Goal: Information Seeking & Learning: Learn about a topic

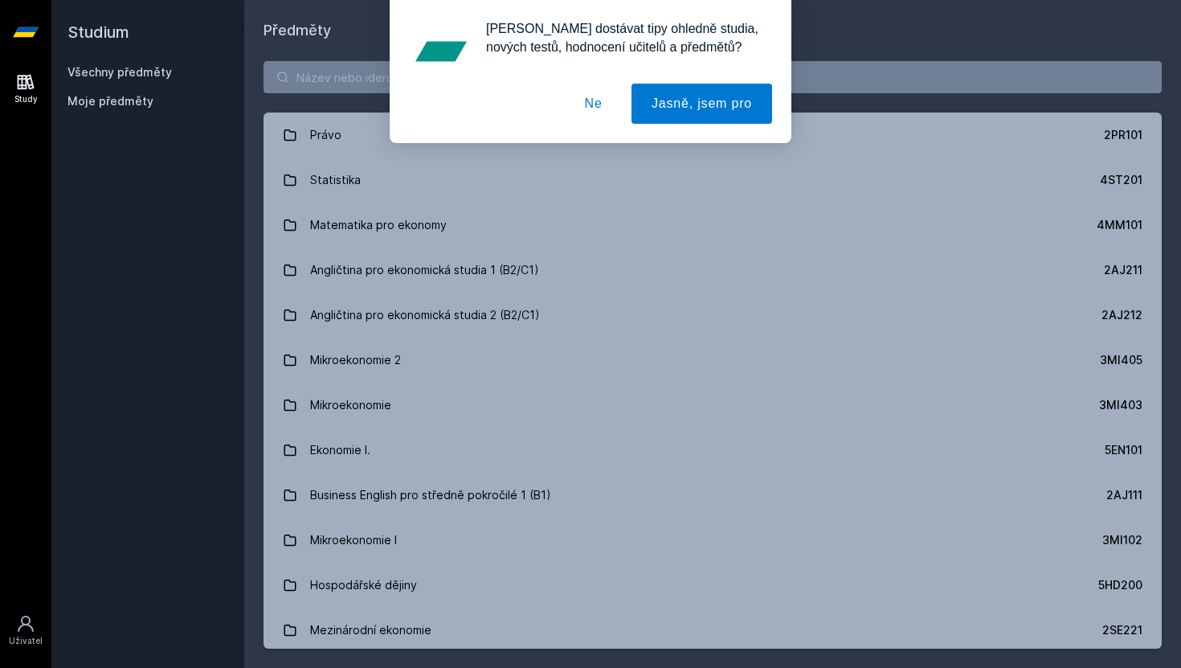
click at [599, 103] on button "Ne" at bounding box center [594, 104] width 58 height 40
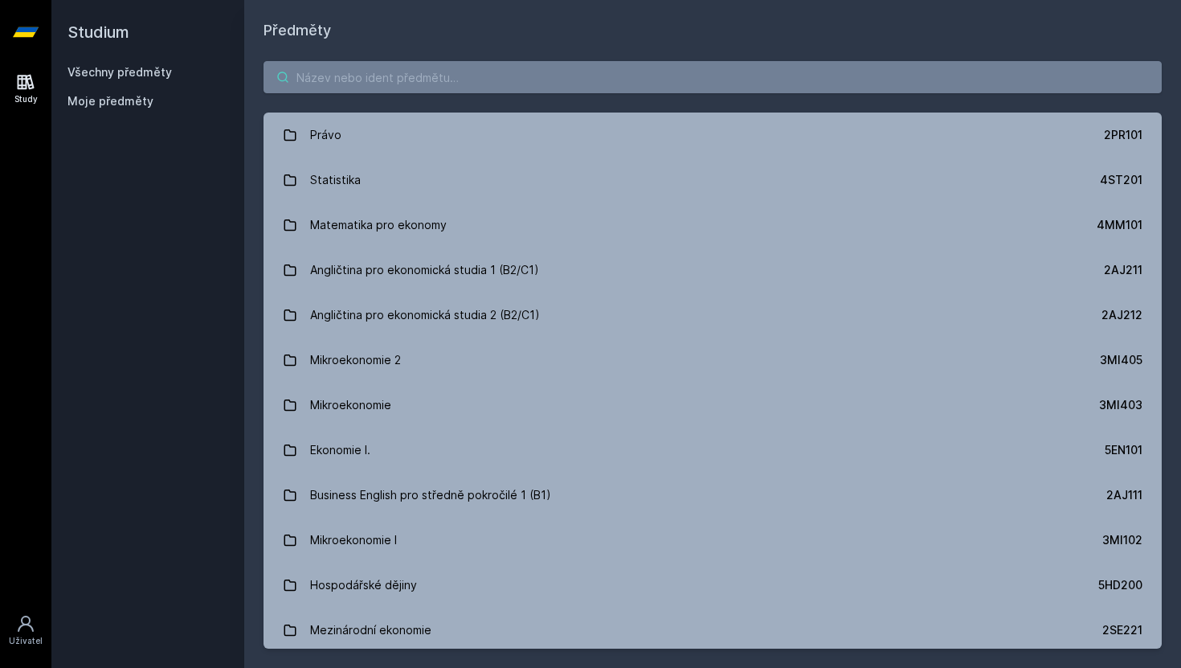
click at [546, 86] on input "search" at bounding box center [713, 77] width 898 height 32
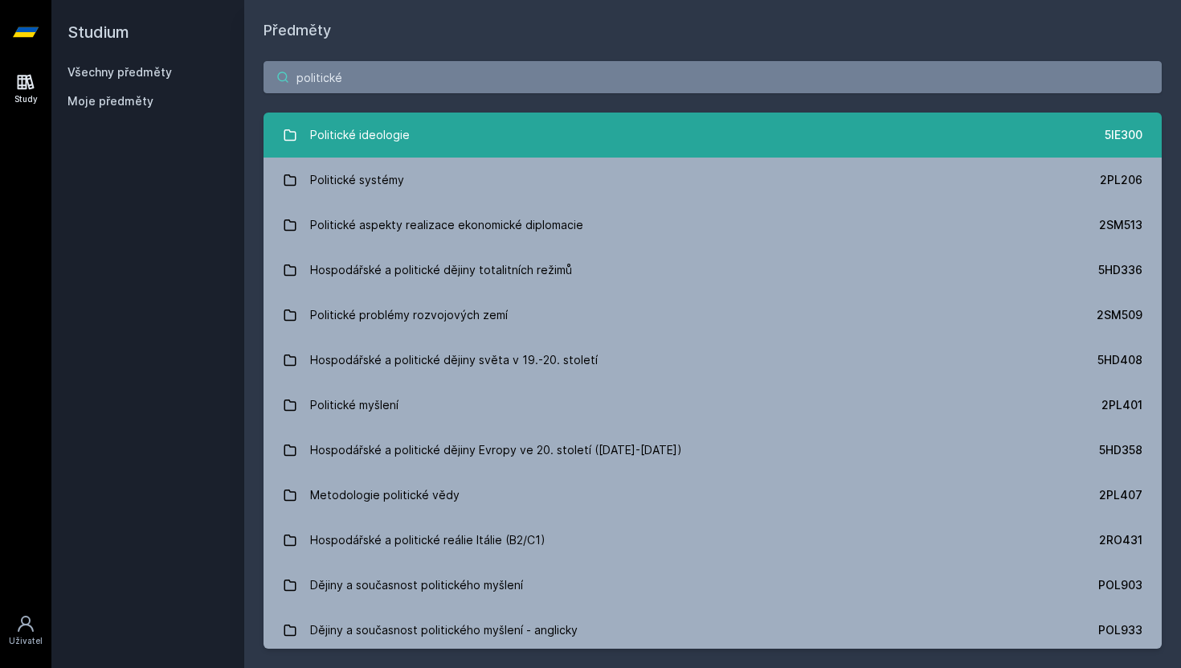
type input "politické"
click at [342, 124] on div "Politické ideologie" at bounding box center [360, 135] width 100 height 32
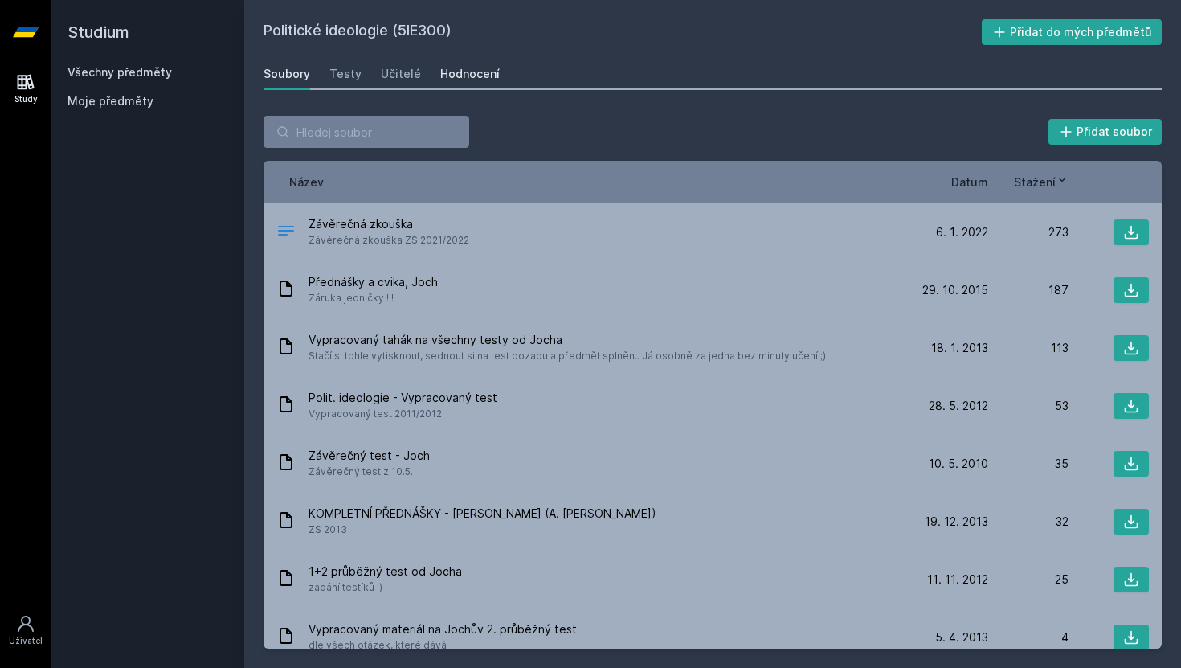
click at [458, 76] on div "Hodnocení" at bounding box center [469, 74] width 59 height 16
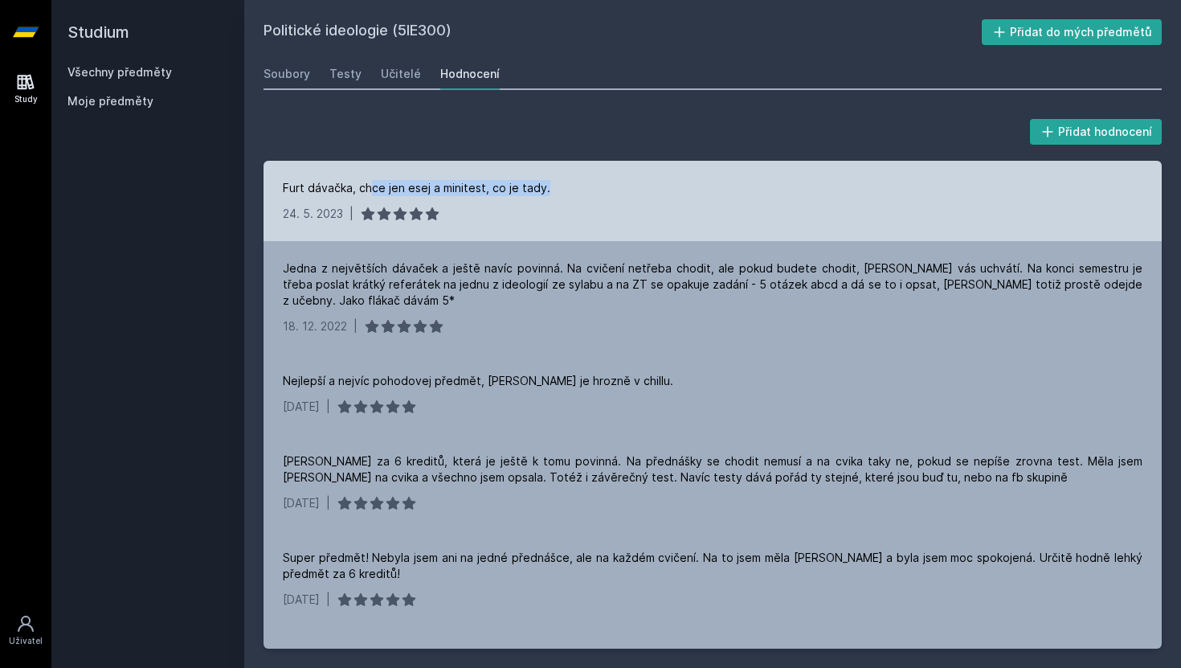
drag, startPoint x: 374, startPoint y: 187, endPoint x: 506, endPoint y: 198, distance: 133.0
click at [506, 198] on div "Furt dávačka, chce jen esej a minitest, co je tady. [DATE] |" at bounding box center [713, 201] width 898 height 80
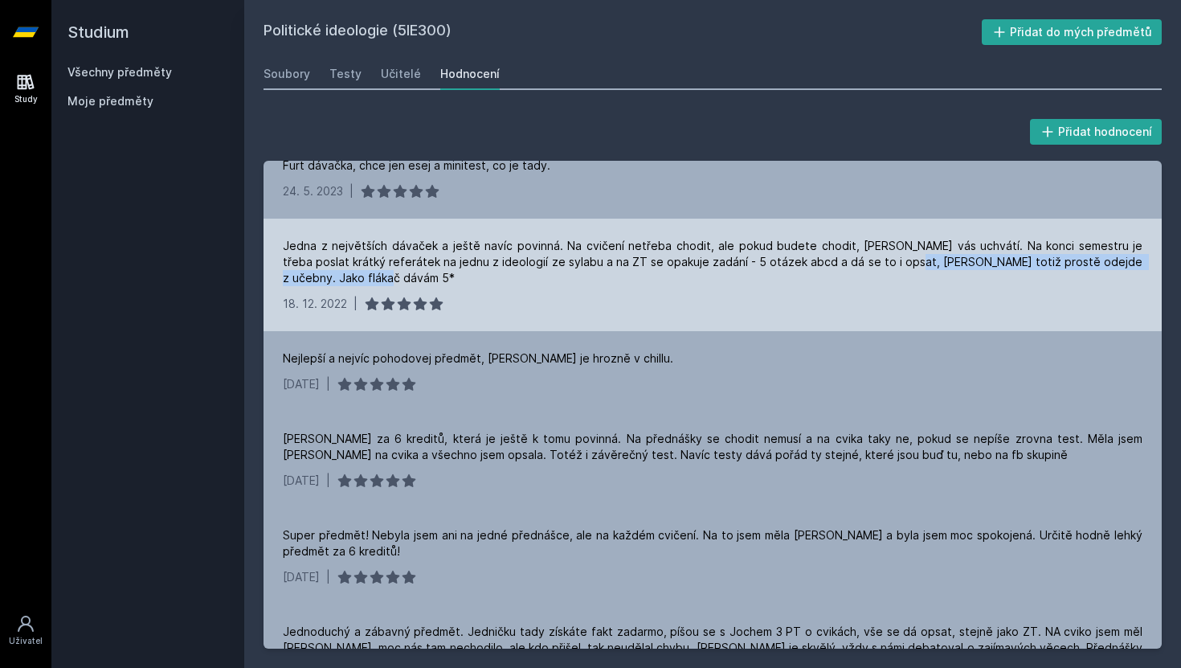
drag, startPoint x: 876, startPoint y: 265, endPoint x: 950, endPoint y: 275, distance: 75.3
click at [950, 275] on div "Jedna z největších dávaček a ještě navíc povinná. Na cvičení netřeba chodit, al…" at bounding box center [713, 262] width 860 height 48
drag, startPoint x: 910, startPoint y: 247, endPoint x: 961, endPoint y: 249, distance: 51.5
click at [961, 249] on div "Jedna z největších dávaček a ještě navíc povinná. Na cvičení netřeba chodit, al…" at bounding box center [713, 262] width 860 height 48
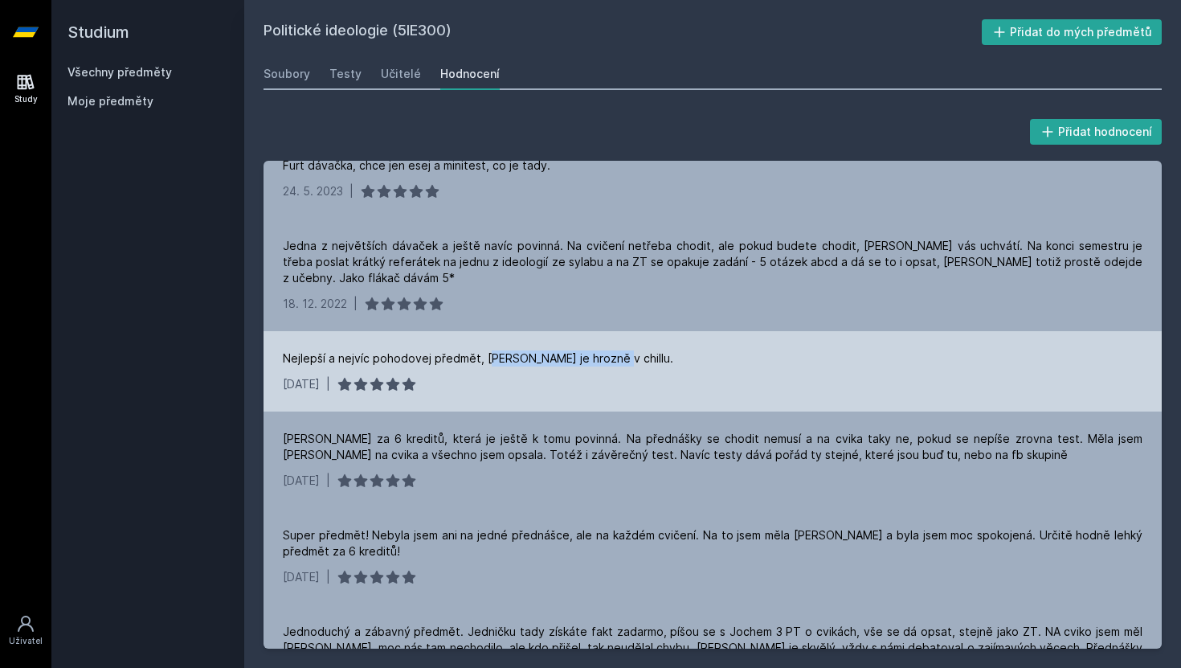
drag, startPoint x: 490, startPoint y: 363, endPoint x: 623, endPoint y: 364, distance: 133.4
click at [623, 364] on div "Nejlepší a nejvíc pohodovej předmět, [PERSON_NAME] je hrozně v chillu." at bounding box center [713, 358] width 860 height 16
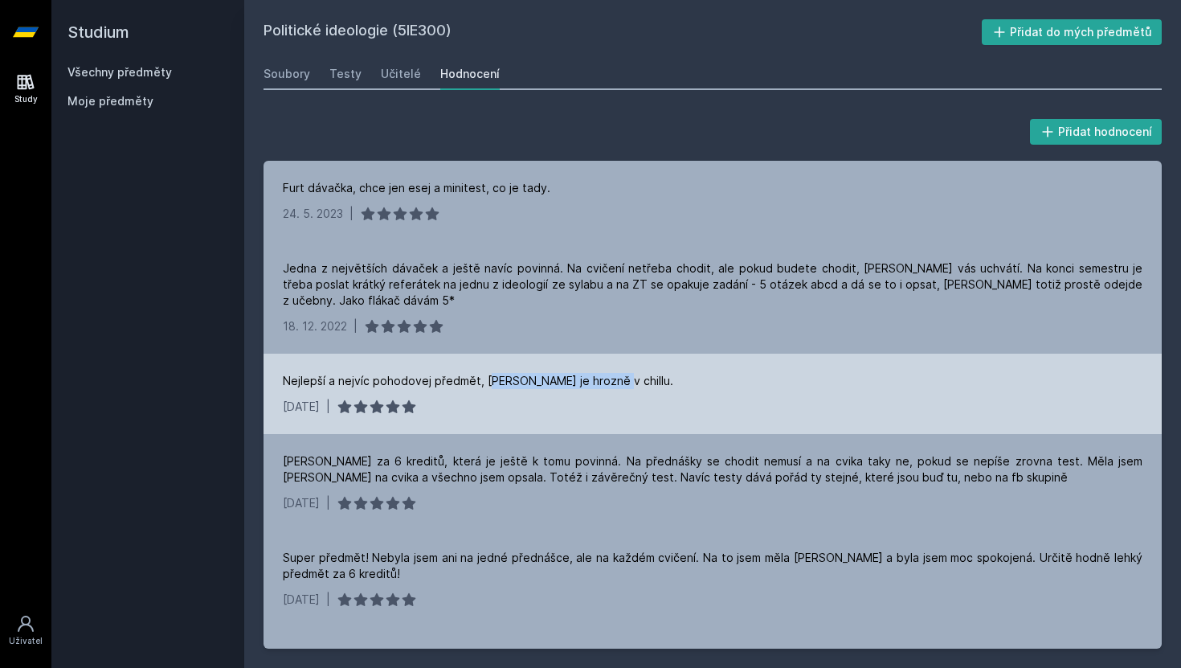
drag, startPoint x: 307, startPoint y: 403, endPoint x: 326, endPoint y: 403, distance: 19.3
click at [320, 403] on div "[DATE]" at bounding box center [301, 407] width 37 height 16
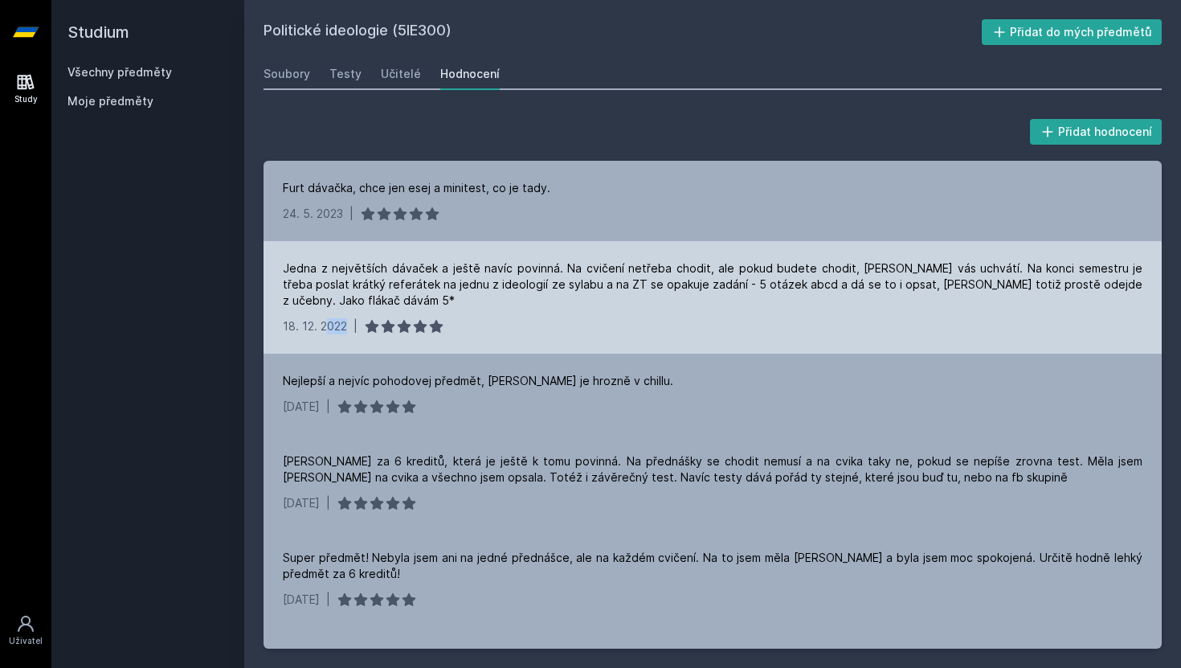
drag, startPoint x: 348, startPoint y: 327, endPoint x: 323, endPoint y: 327, distance: 24.9
click at [323, 327] on div "[DATE] |" at bounding box center [713, 326] width 860 height 16
click at [436, 306] on div "Jedna z největších dávaček a ještě navíc povinná. Na cvičení netřeba chodit, al…" at bounding box center [713, 284] width 860 height 48
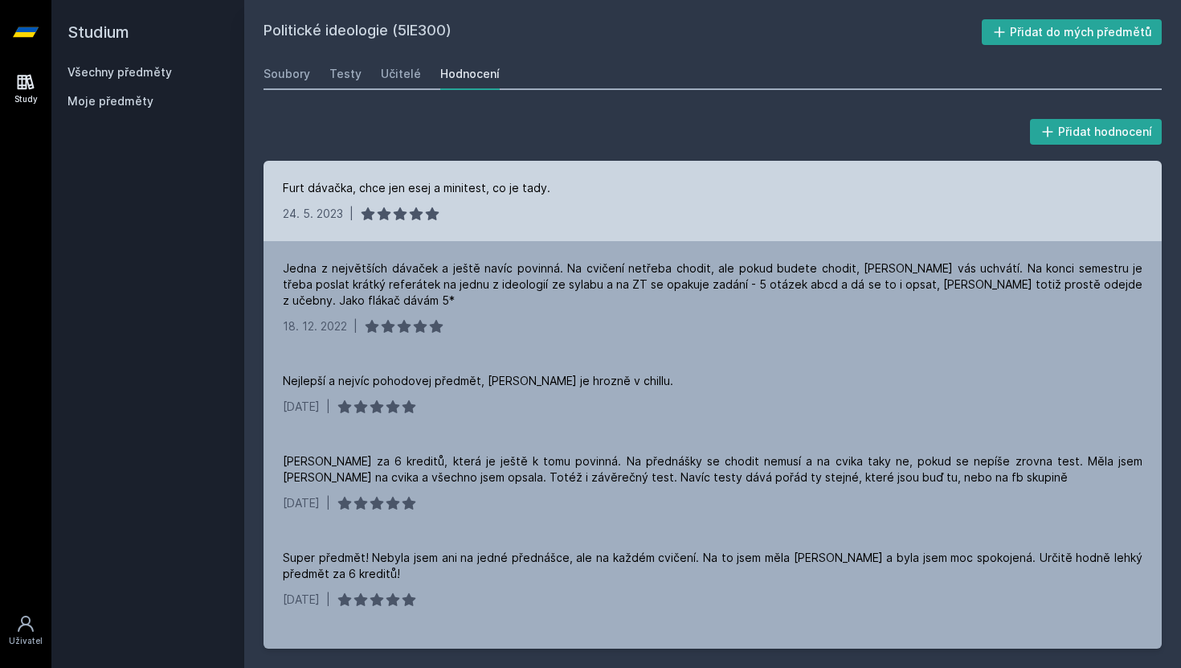
drag, startPoint x: 388, startPoint y: 184, endPoint x: 488, endPoint y: 179, distance: 99.7
click at [488, 180] on div "Furt dávačka, chce jen esej a minitest, co je tady." at bounding box center [417, 188] width 268 height 16
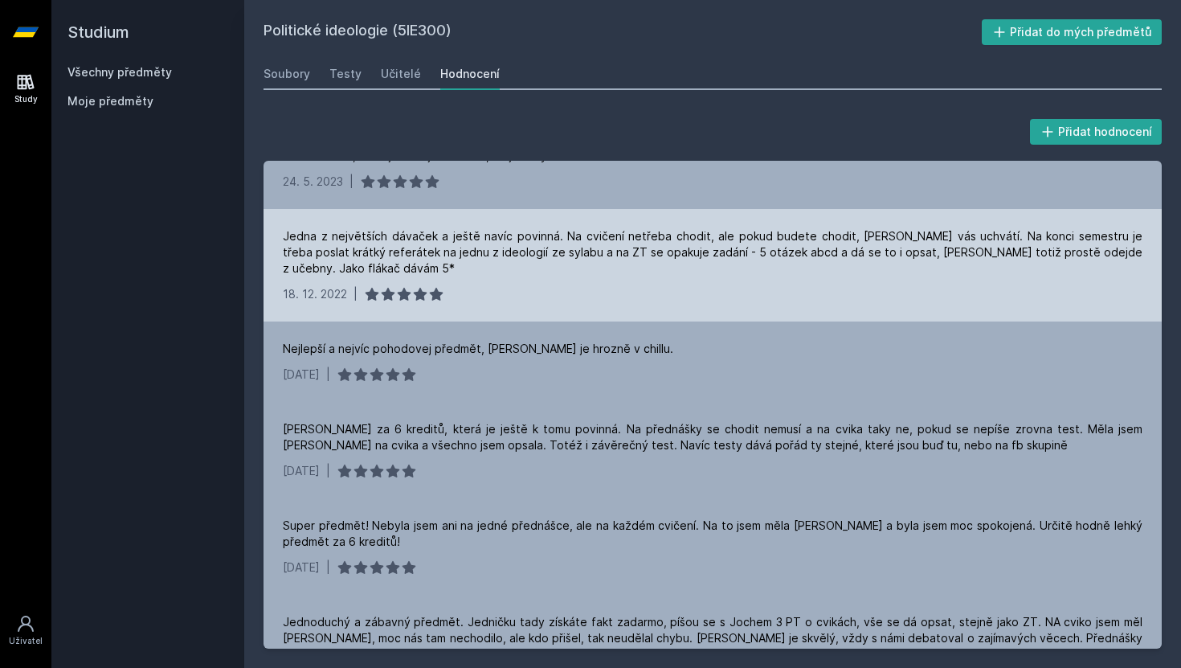
scroll to position [34, 0]
